Goal: Task Accomplishment & Management: Use online tool/utility

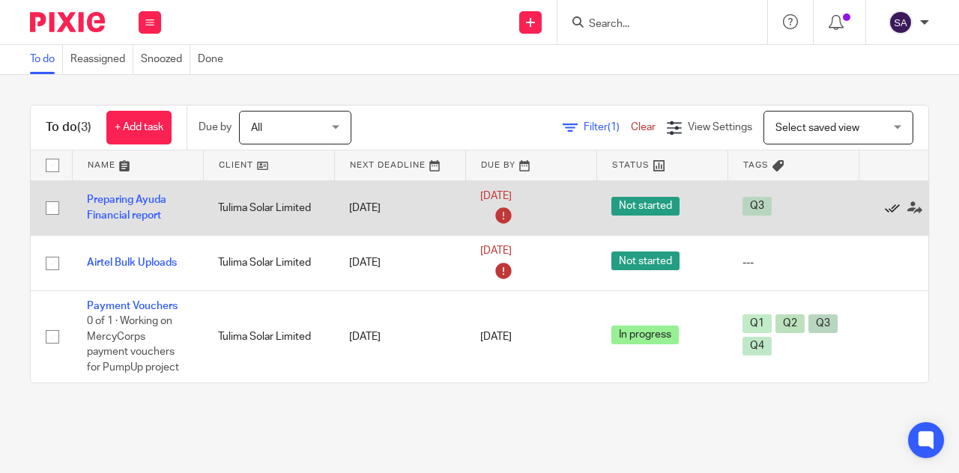
click at [891, 208] on icon at bounding box center [892, 208] width 15 height 15
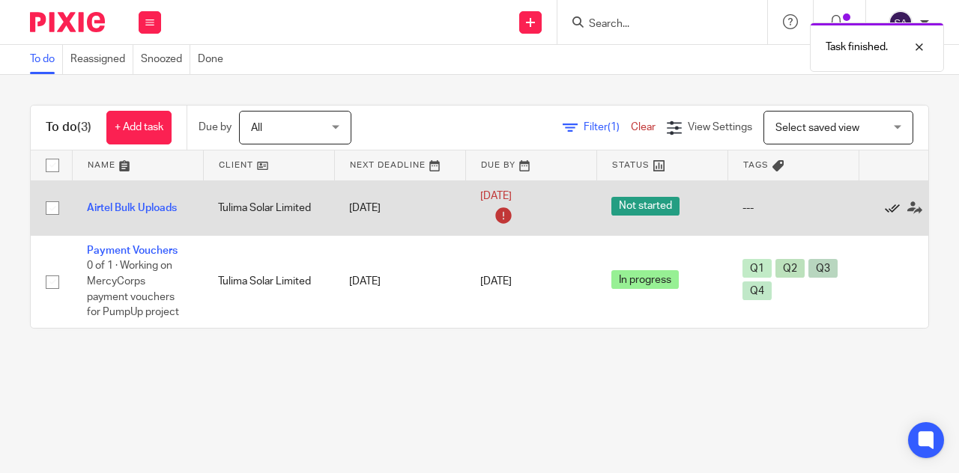
click at [890, 204] on icon at bounding box center [892, 208] width 15 height 15
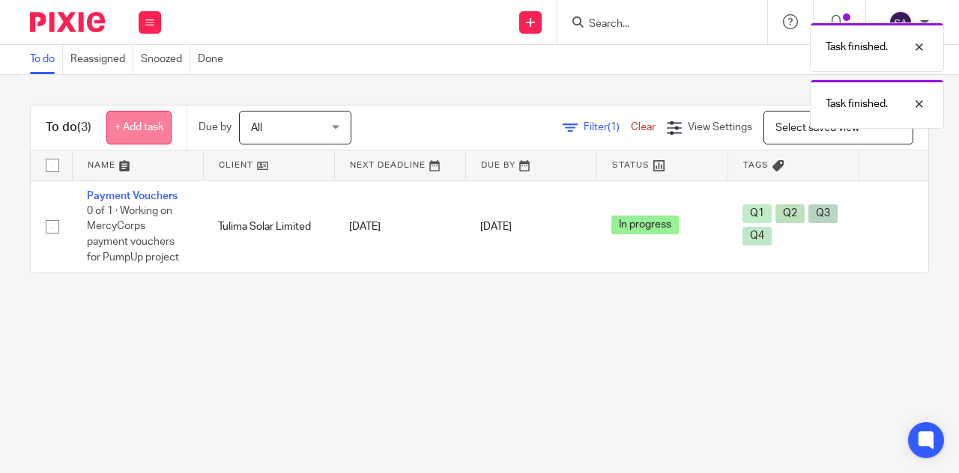
click at [133, 130] on link "+ Add task" at bounding box center [138, 128] width 65 height 34
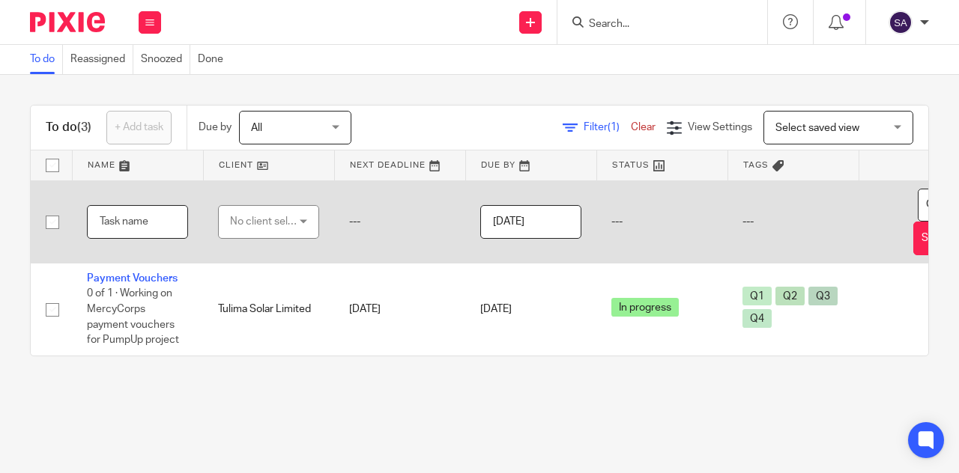
click at [133, 224] on input "text" at bounding box center [137, 222] width 101 height 34
click at [272, 219] on div "No client selected" at bounding box center [265, 221] width 70 height 31
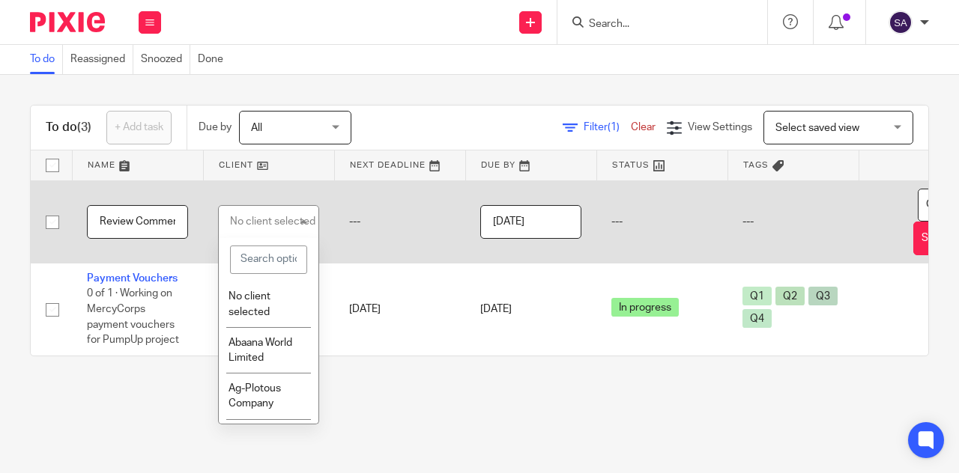
click at [133, 221] on input "Review Comments for 2023" at bounding box center [137, 222] width 101 height 34
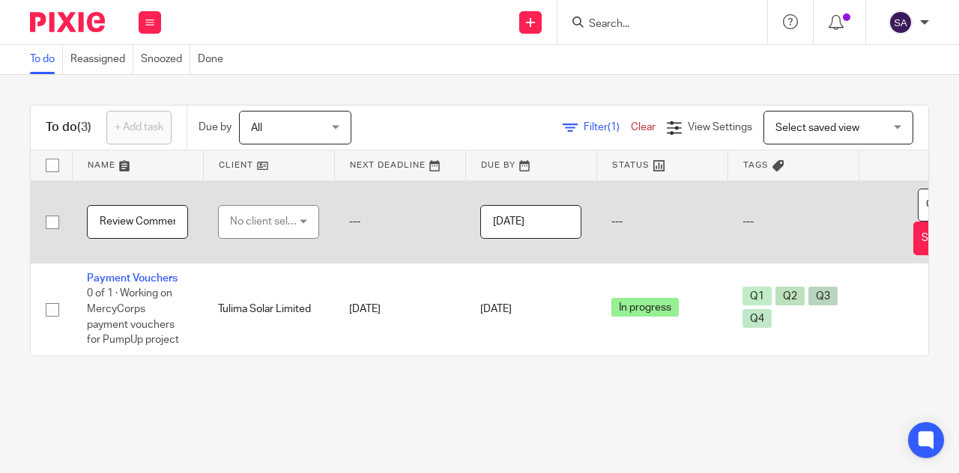
click at [91, 213] on input "Review Comments for 2023" at bounding box center [137, 222] width 101 height 34
type input "MC Review Comments for 2023"
click at [258, 220] on div "No client selected" at bounding box center [265, 221] width 70 height 31
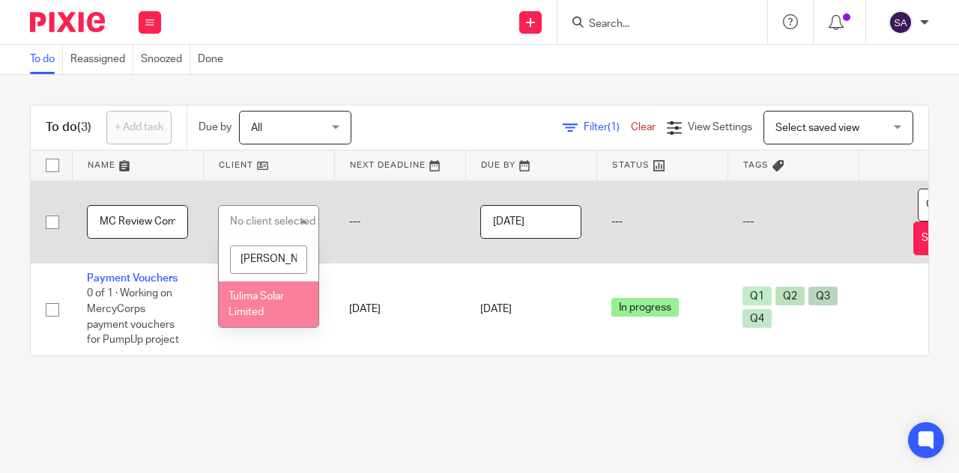
type input "[PERSON_NAME]"
click at [269, 305] on li "Tulima Solar Limited" at bounding box center [269, 305] width 100 height 46
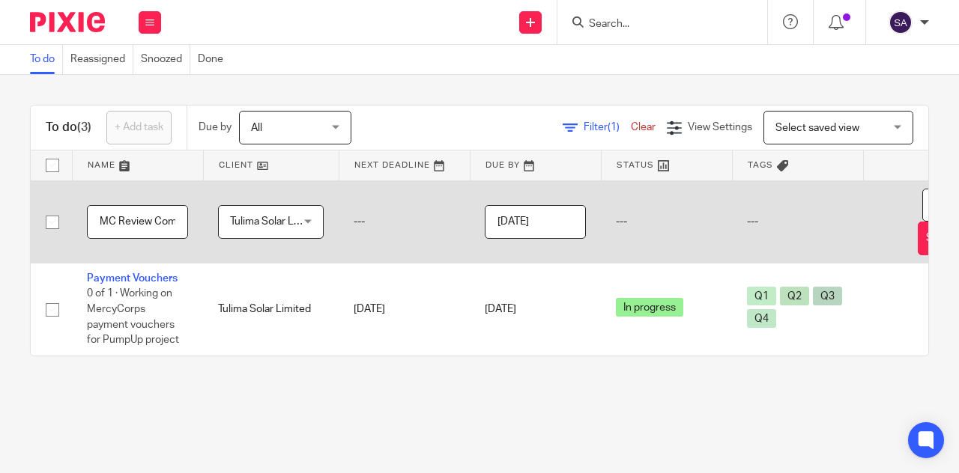
click at [491, 416] on main "To do Reassigned Snoozed Done To do (3) + Add task Due by All All [DATE] [DATE]…" at bounding box center [479, 236] width 959 height 473
click at [443, 398] on main "To do Reassigned Snoozed Done To do (3) + Add task Due by All All [DATE] [DATE]…" at bounding box center [479, 236] width 959 height 473
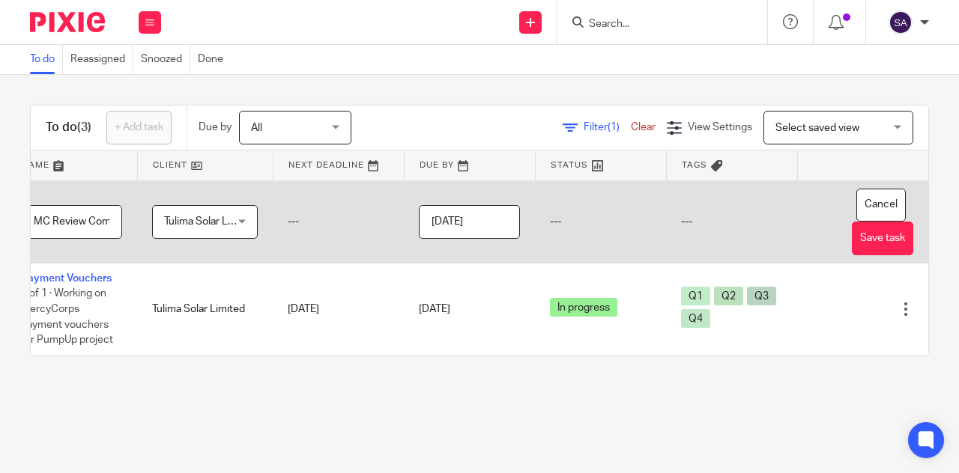
scroll to position [0, 89]
click at [856, 244] on button "Save task" at bounding box center [882, 239] width 61 height 34
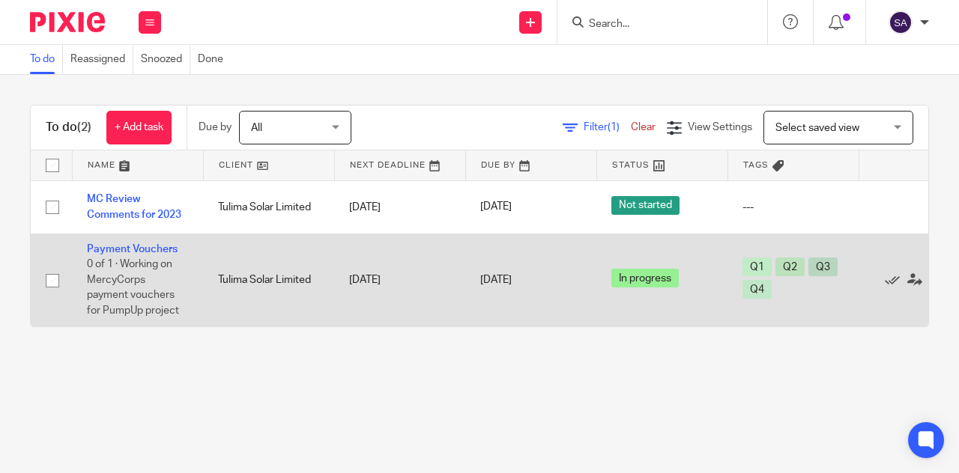
click at [509, 324] on td "[DATE]" at bounding box center [530, 280] width 131 height 92
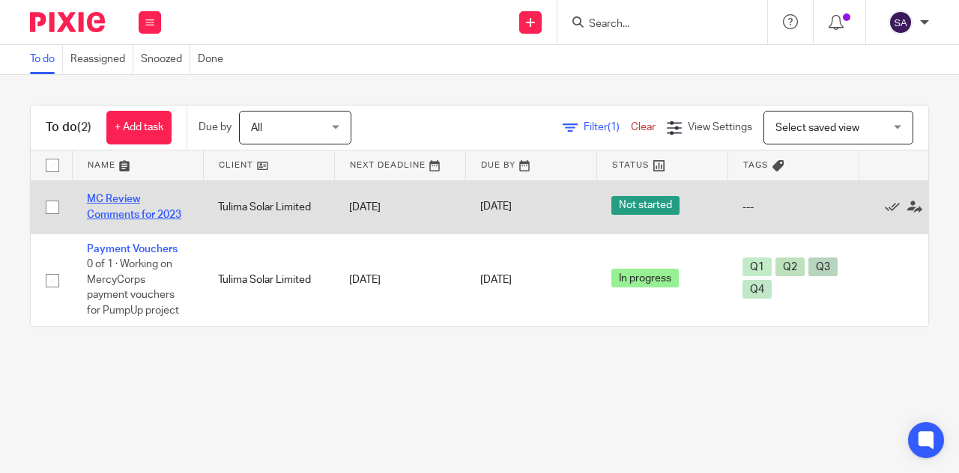
click at [99, 198] on link "MC Review Comments for 2023" at bounding box center [134, 206] width 94 height 25
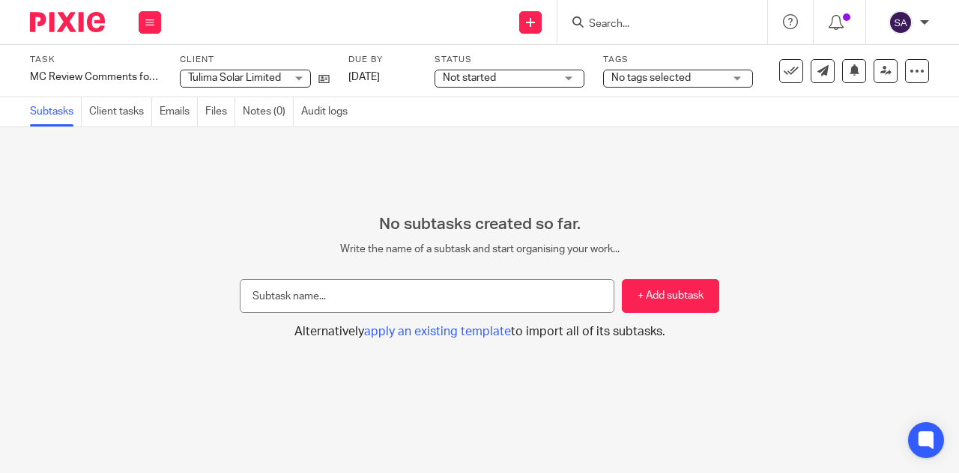
click at [562, 79] on div "Not started Not started" at bounding box center [509, 79] width 150 height 18
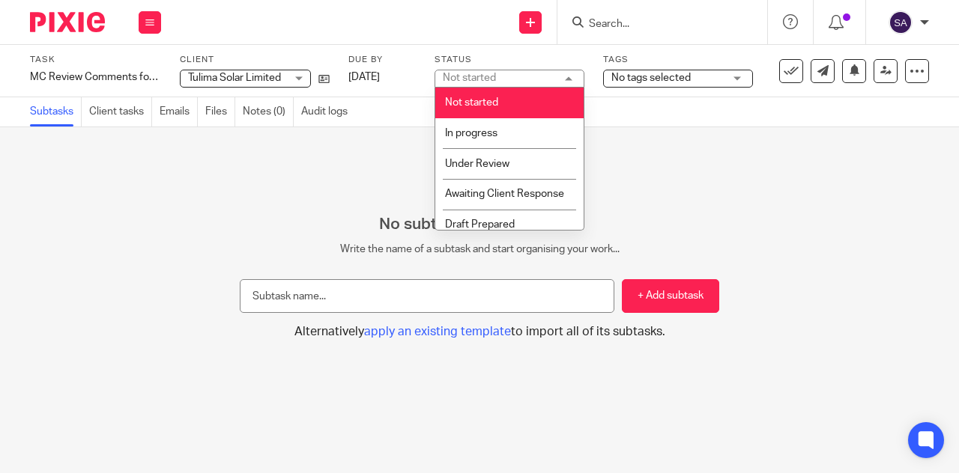
click at [691, 76] on span "No tags selected" at bounding box center [667, 78] width 112 height 16
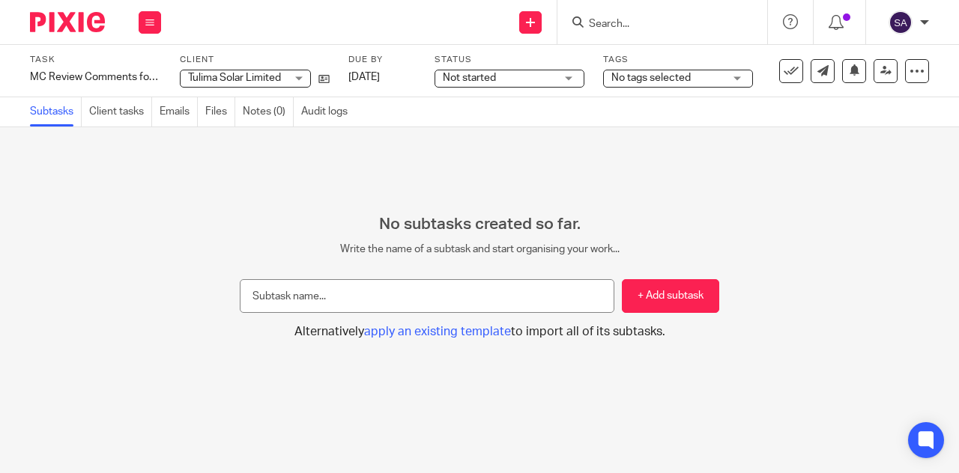
click at [480, 141] on div "No subtasks created so far. Write the name of a subtask and start organising yo…" at bounding box center [479, 300] width 959 height 346
click at [141, 21] on button at bounding box center [150, 22] width 22 height 22
click at [144, 67] on link "Work" at bounding box center [143, 69] width 26 height 10
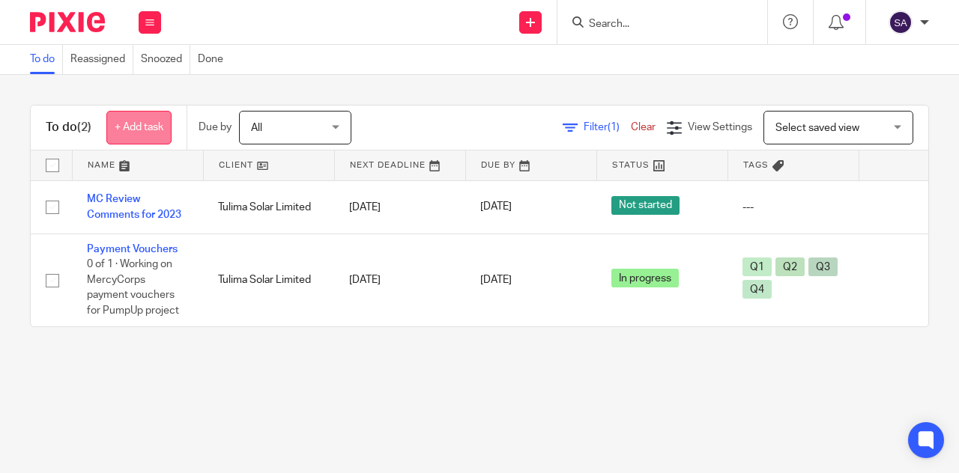
click at [121, 124] on link "+ Add task" at bounding box center [138, 128] width 65 height 34
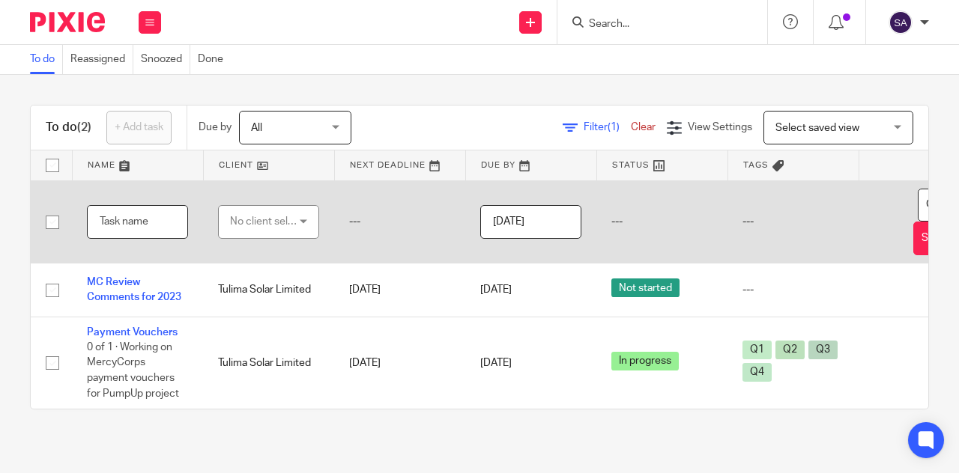
click at [133, 213] on input "text" at bounding box center [137, 222] width 101 height 34
type input "U"
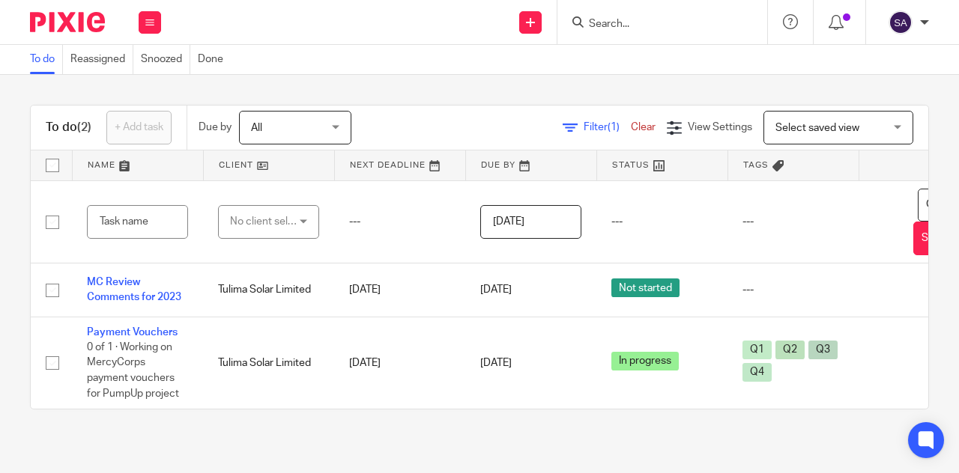
click at [157, 440] on div "To do (2) + Add task Due by All All Today Tomorrow This week Next week This mon…" at bounding box center [479, 257] width 959 height 365
click at [336, 26] on div "Send new email Create task Add client Request signature Get Support Contact via…" at bounding box center [567, 22] width 783 height 44
